Goal: Task Accomplishment & Management: Manage account settings

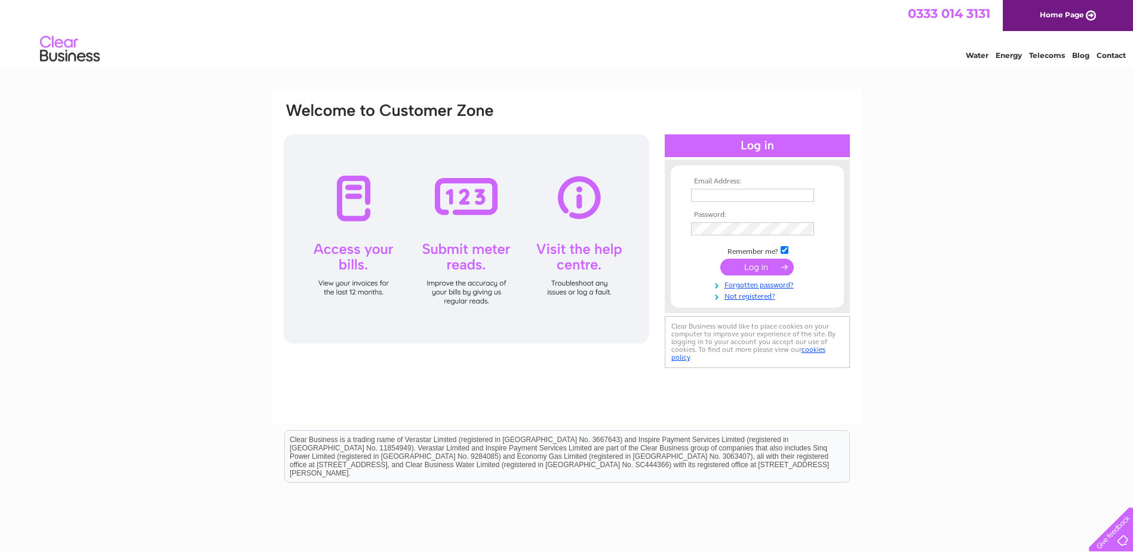
type input "[EMAIL_ADDRESS][DOMAIN_NAME]"
click at [762, 263] on input "submit" at bounding box center [756, 267] width 73 height 17
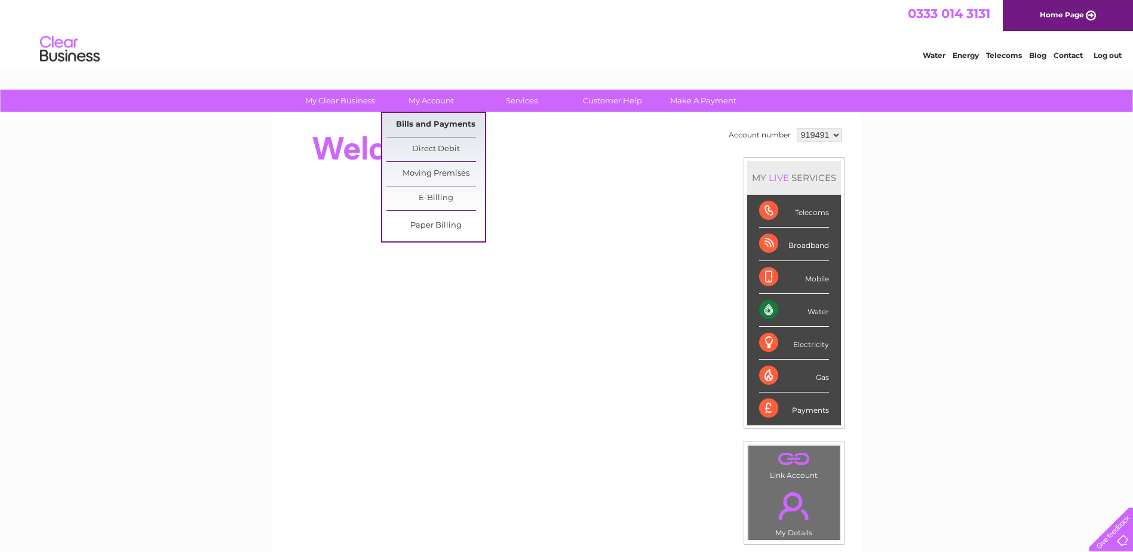
click at [432, 125] on link "Bills and Payments" at bounding box center [435, 125] width 99 height 24
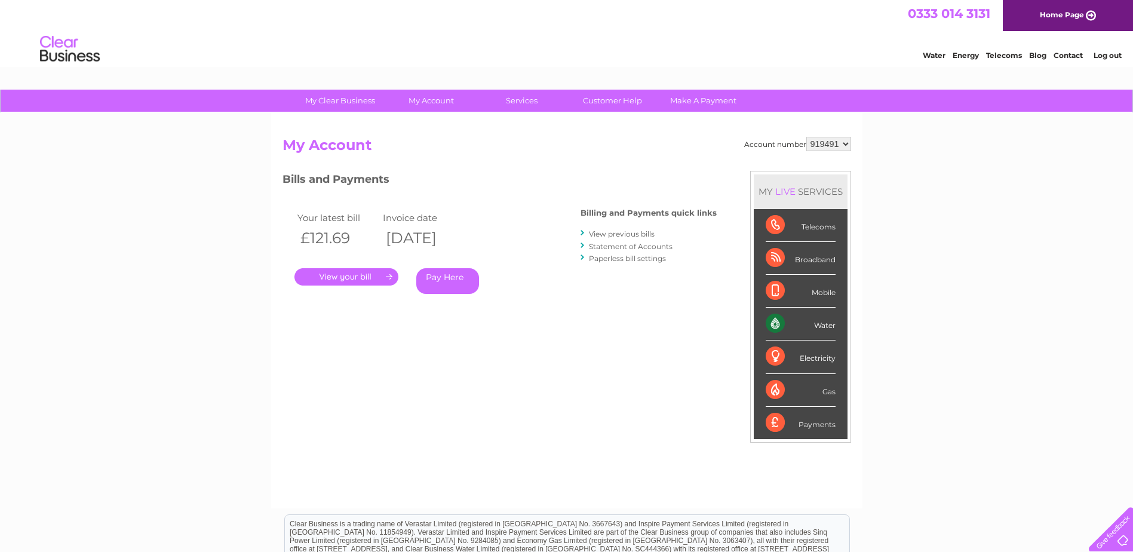
click at [345, 271] on link "." at bounding box center [346, 276] width 104 height 17
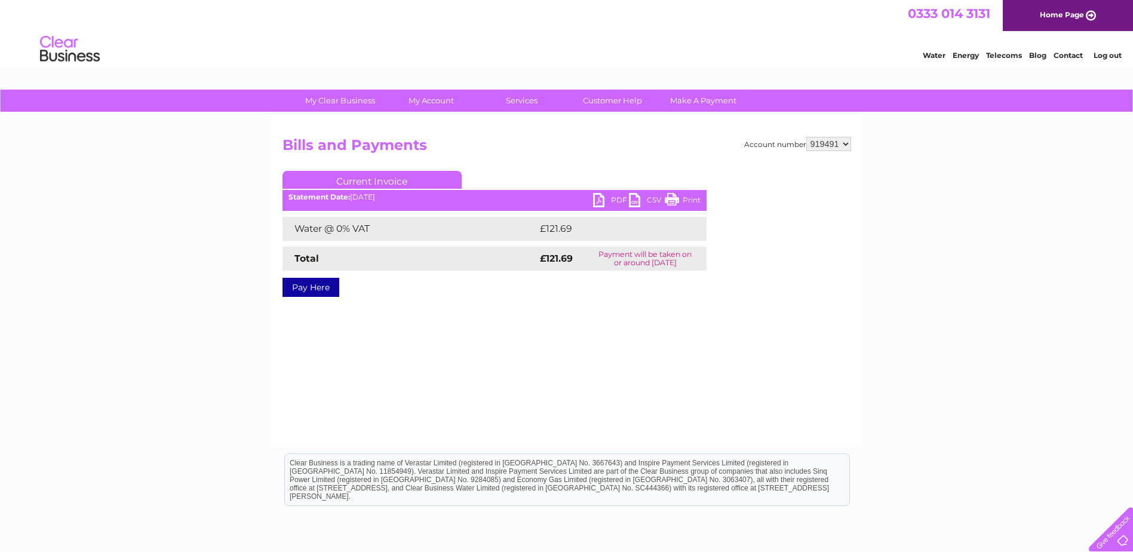
click at [601, 195] on link "PDF" at bounding box center [611, 201] width 36 height 17
click at [1107, 54] on link "Log out" at bounding box center [1107, 55] width 28 height 9
